Goal: Task Accomplishment & Management: Manage account settings

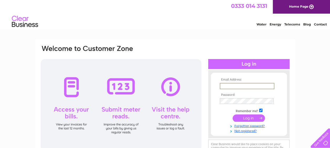
click at [226, 86] on input "text" at bounding box center [247, 86] width 55 height 6
type input "admin"
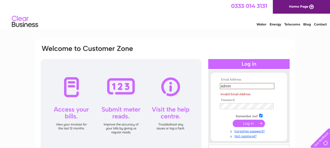
drag, startPoint x: 233, startPoint y: 86, endPoint x: 215, endPoint y: 86, distance: 17.6
click at [215, 86] on form "Email Address: admin Invalid Email Address Password:" at bounding box center [249, 108] width 76 height 60
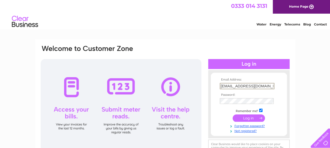
type input "[EMAIL_ADDRESS][DOMAIN_NAME]"
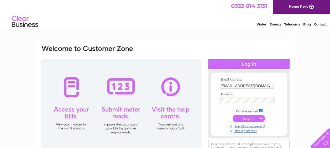
click at [233, 115] on input "submit" at bounding box center [249, 118] width 32 height 7
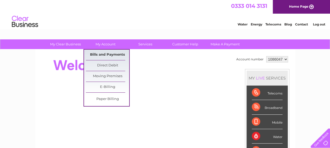
click at [106, 55] on link "Bills and Payments" at bounding box center [107, 55] width 43 height 10
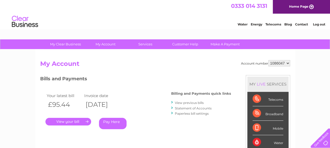
click at [67, 121] on link "." at bounding box center [68, 122] width 46 height 8
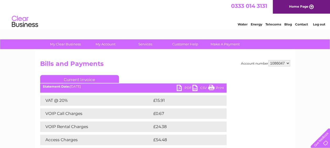
click at [180, 87] on link "PDF" at bounding box center [185, 89] width 16 height 8
